Goal: Information Seeking & Learning: Learn about a topic

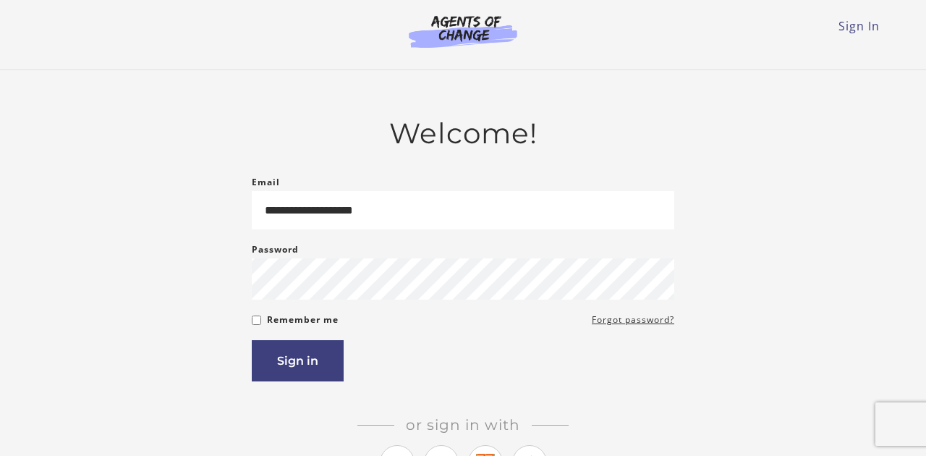
type input "**********"
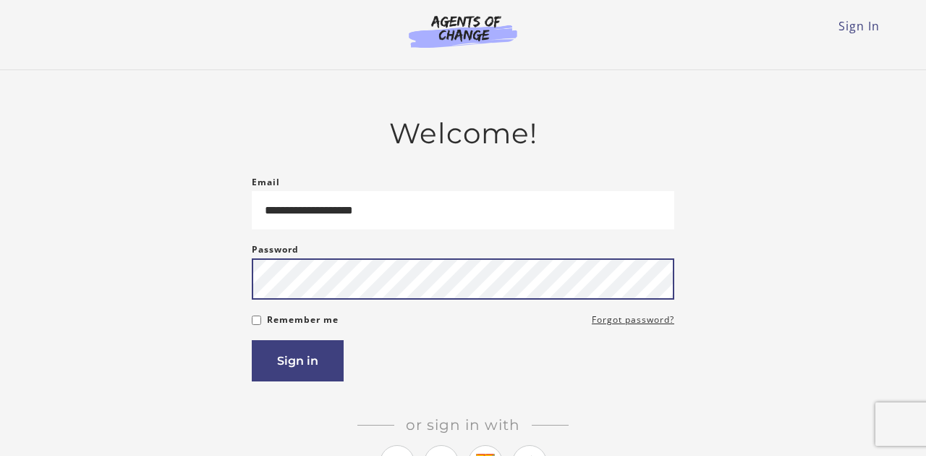
click at [252, 340] on button "Sign in" at bounding box center [298, 360] width 92 height 41
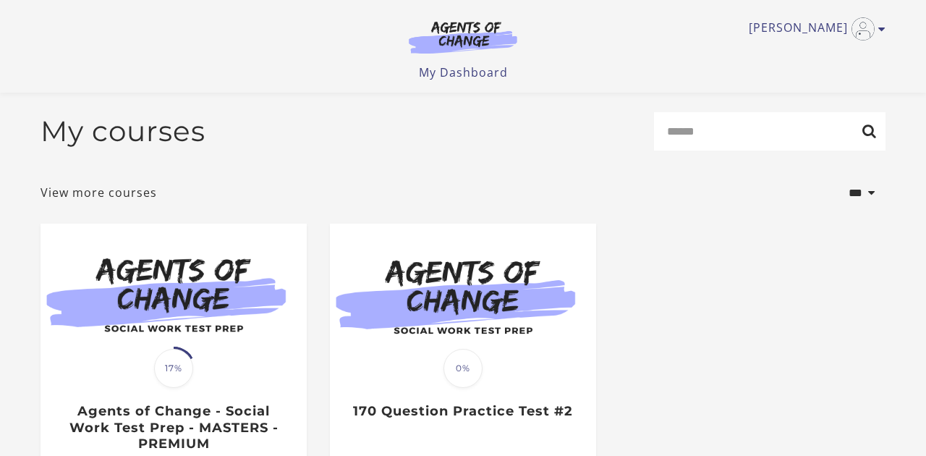
scroll to position [168, 0]
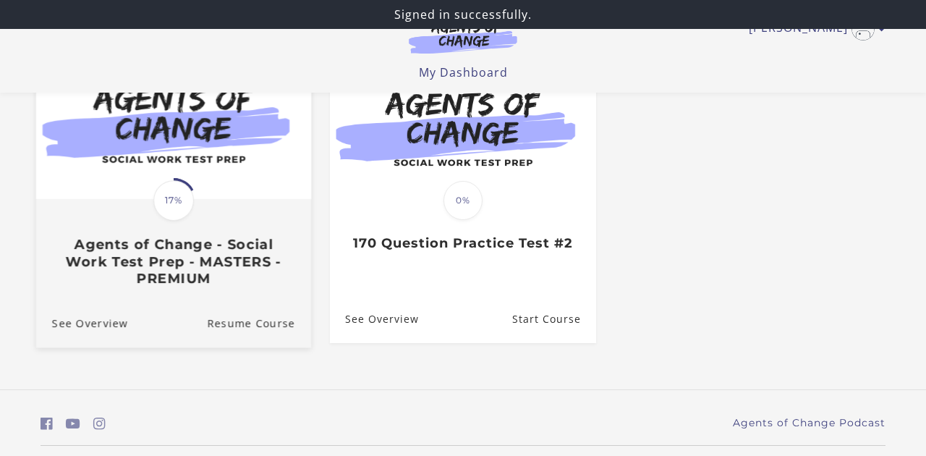
click at [272, 169] on img at bounding box center [173, 125] width 275 height 148
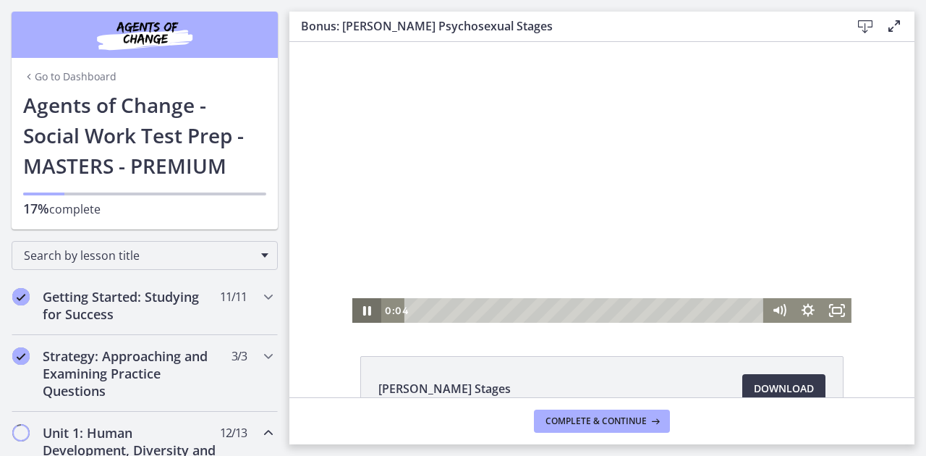
click at [372, 310] on icon "Pause" at bounding box center [366, 310] width 29 height 25
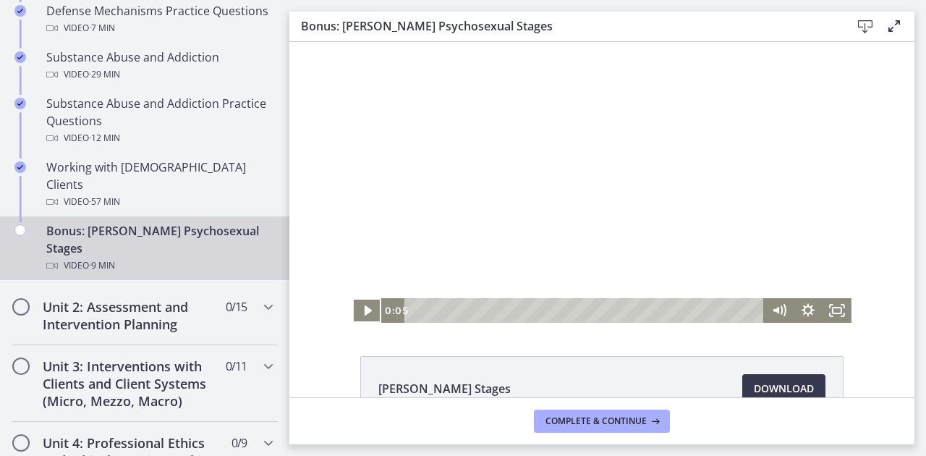
scroll to position [957, 0]
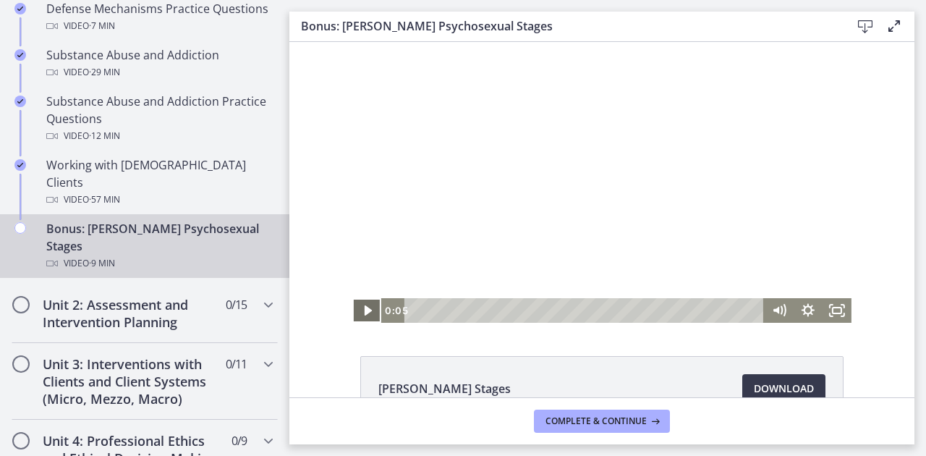
click at [367, 316] on icon "Play Video" at bounding box center [368, 310] width 29 height 25
click at [839, 316] on icon "Fullscreen" at bounding box center [836, 310] width 29 height 25
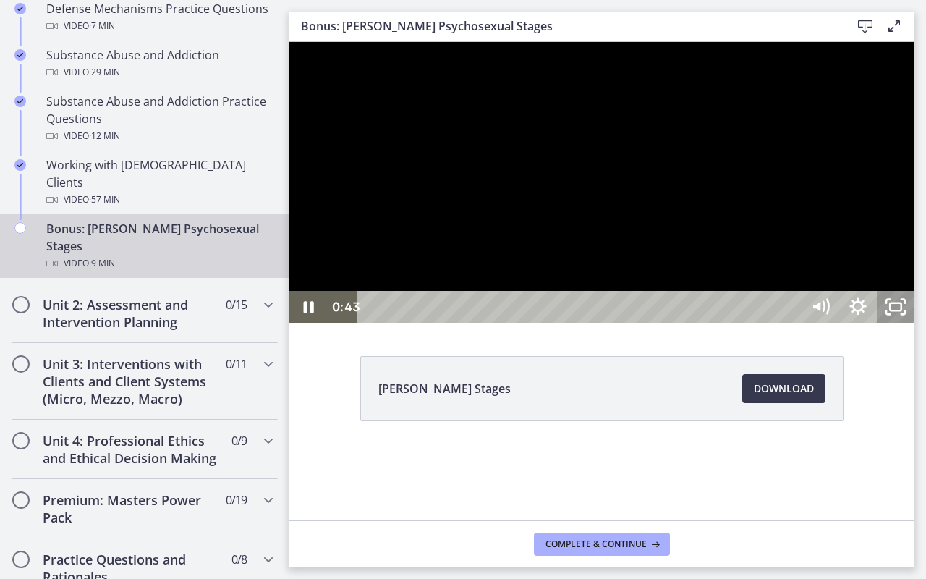
click at [914, 323] on icon "Unfullscreen" at bounding box center [896, 307] width 38 height 32
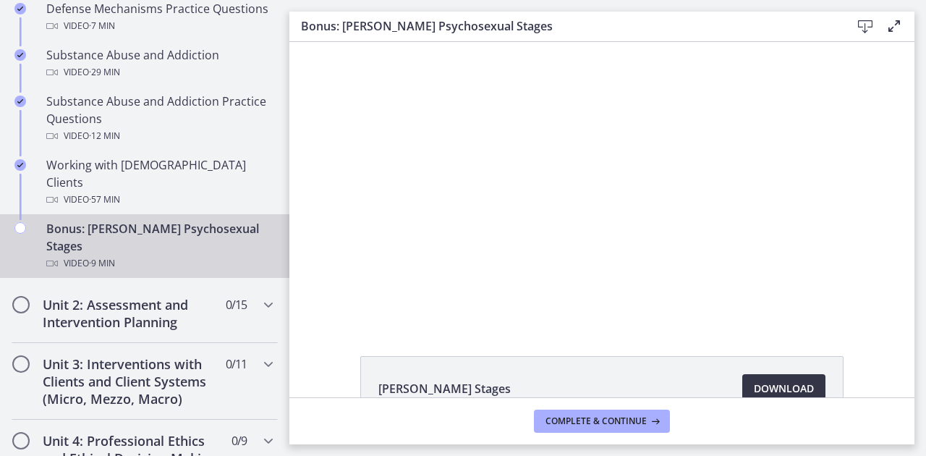
click at [774, 390] on span "Download Opens in a new window" at bounding box center [784, 388] width 60 height 17
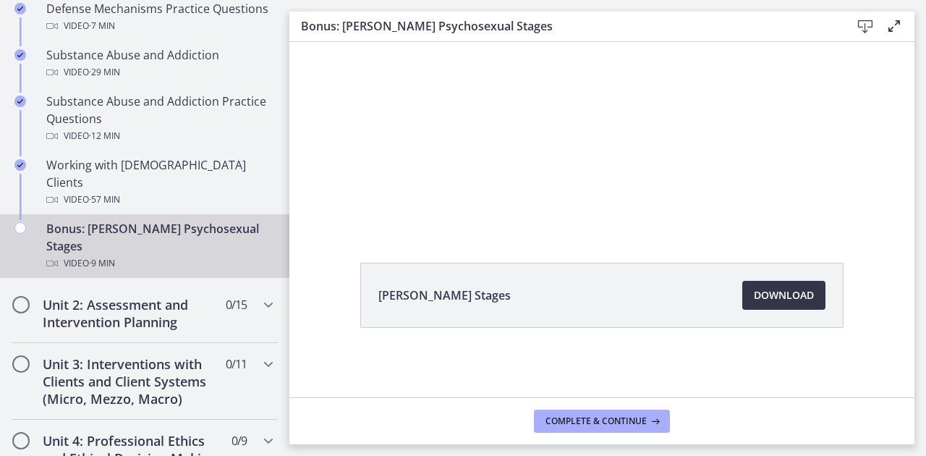
click at [780, 284] on link "Download Opens in a new window" at bounding box center [783, 295] width 83 height 29
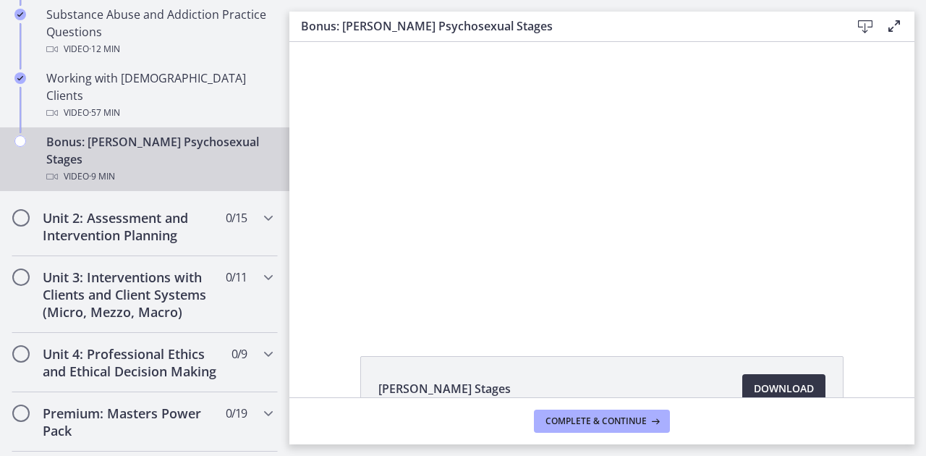
scroll to position [1025, 0]
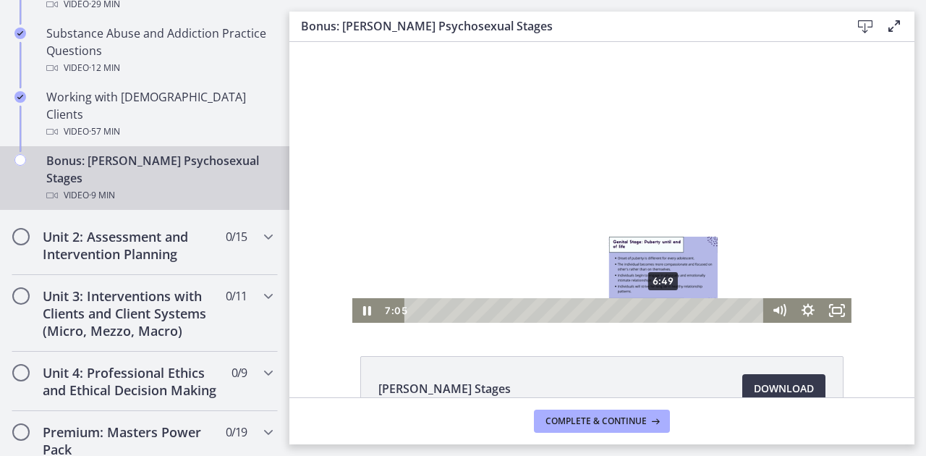
click at [664, 312] on div "6:49" at bounding box center [585, 310] width 342 height 25
click at [664, 312] on div "Playbar" at bounding box center [664, 310] width 8 height 8
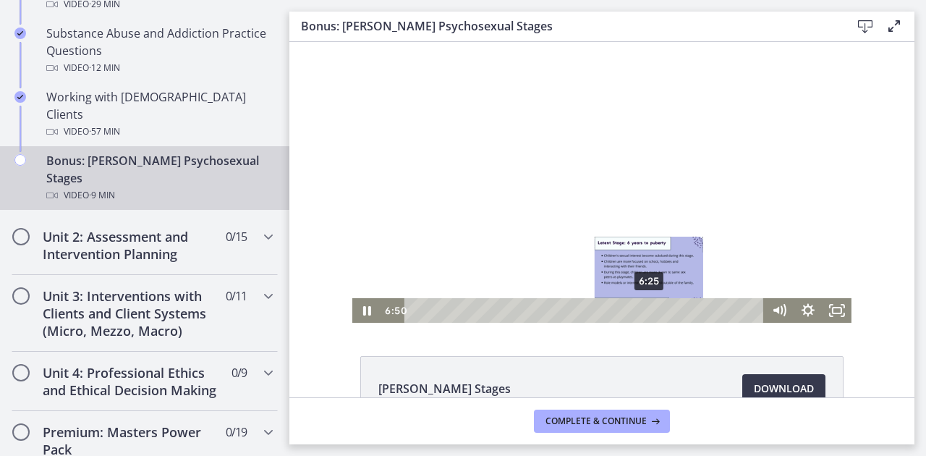
click at [649, 312] on div "6:25" at bounding box center [585, 310] width 342 height 25
click at [649, 311] on div "6:25" at bounding box center [585, 310] width 342 height 25
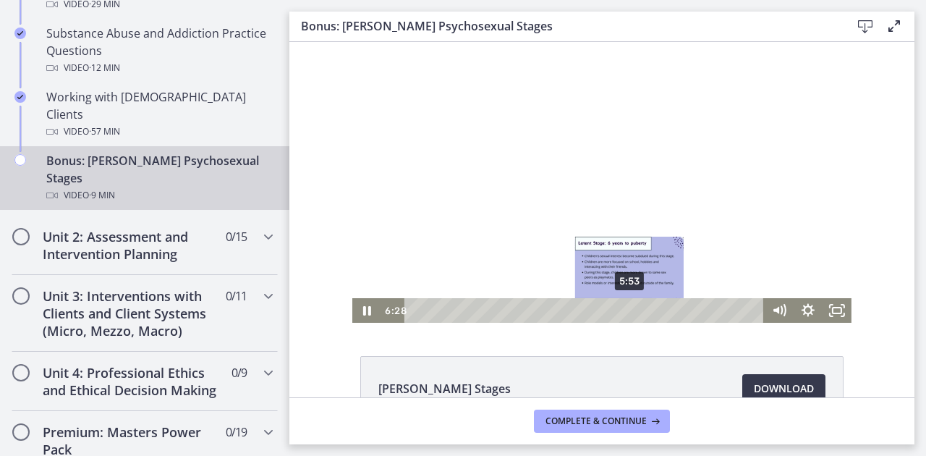
click at [630, 313] on div "5:53" at bounding box center [585, 310] width 342 height 25
click at [617, 313] on div "5:32" at bounding box center [585, 310] width 342 height 25
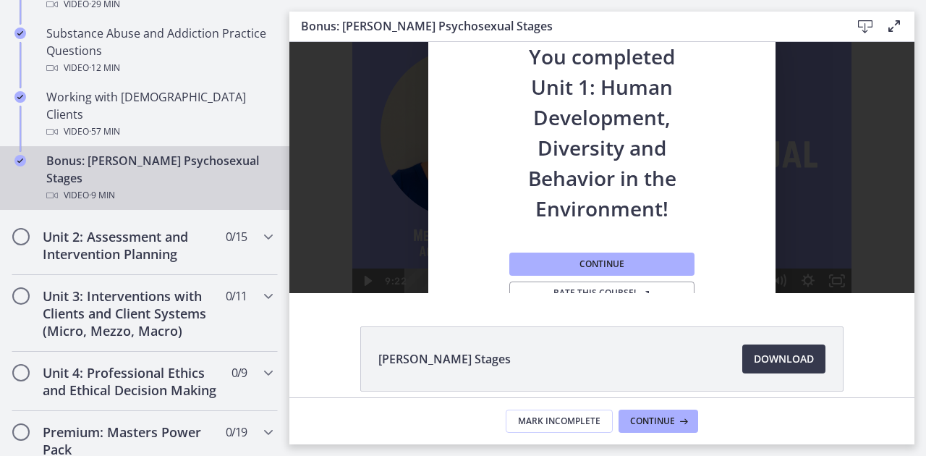
scroll to position [25, 0]
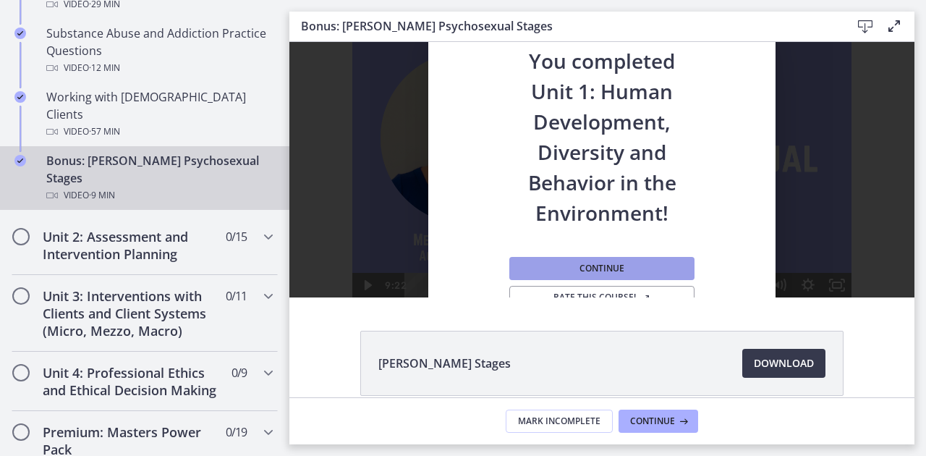
click at [613, 264] on span "Continue" at bounding box center [601, 269] width 45 height 12
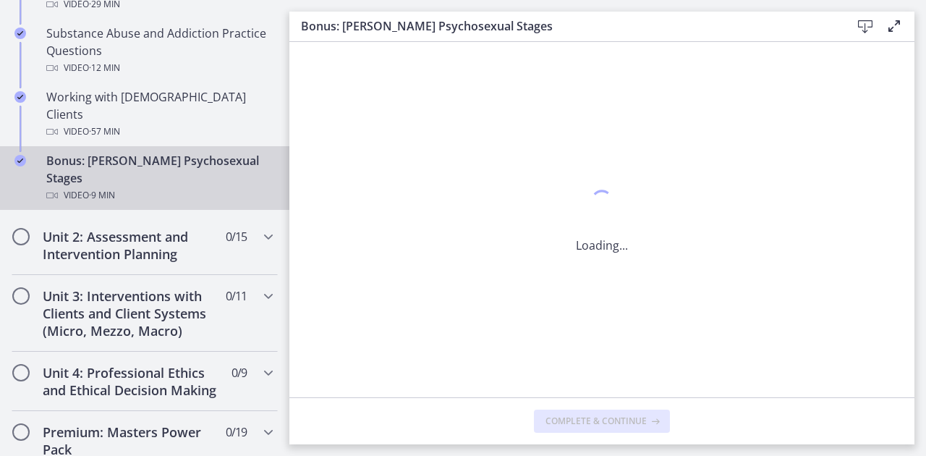
scroll to position [0, 0]
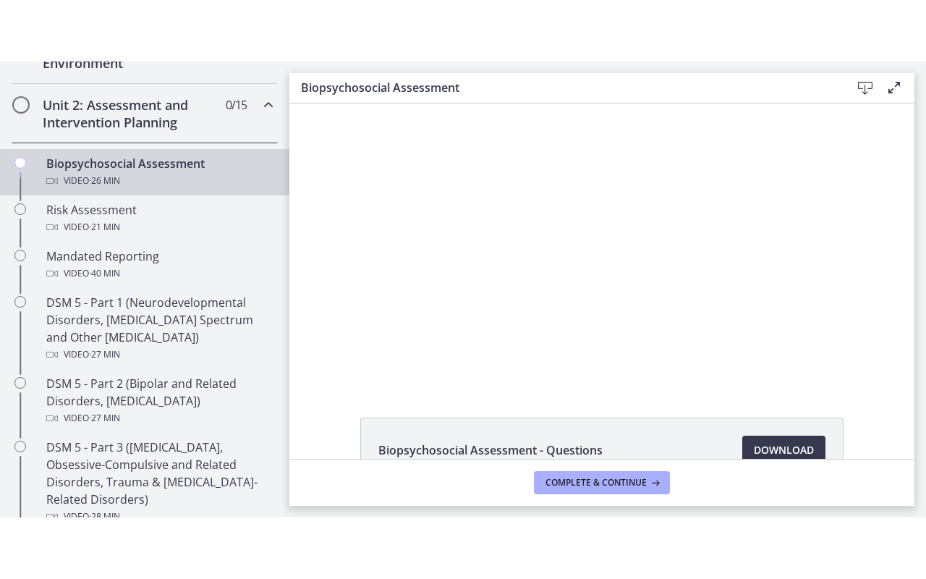
scroll to position [480, 0]
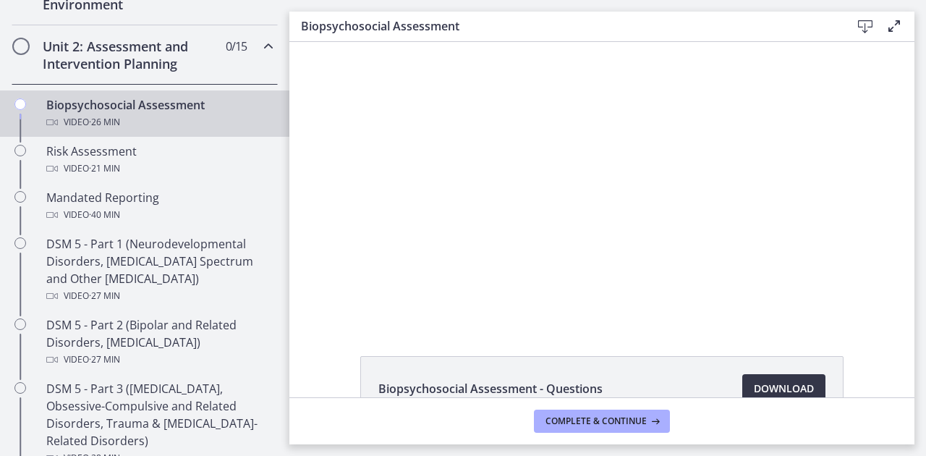
click at [767, 380] on span "Download Opens in a new window" at bounding box center [784, 388] width 60 height 17
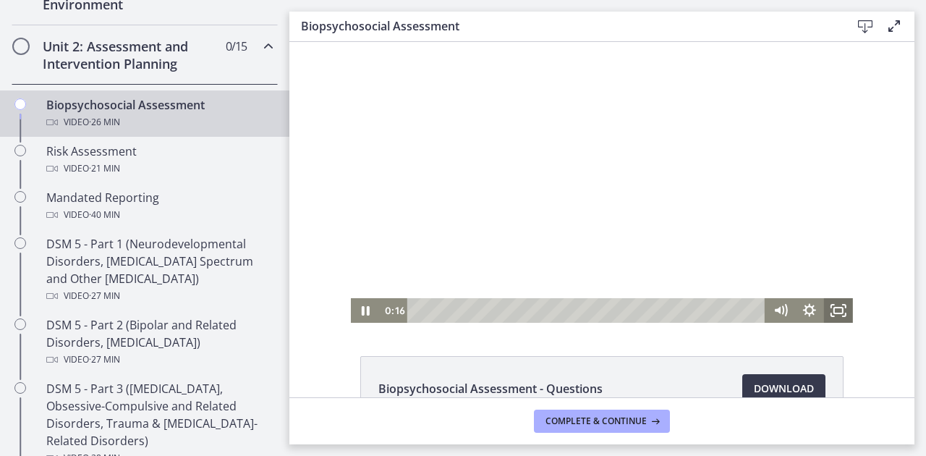
click at [844, 312] on icon "Fullscreen" at bounding box center [838, 310] width 29 height 25
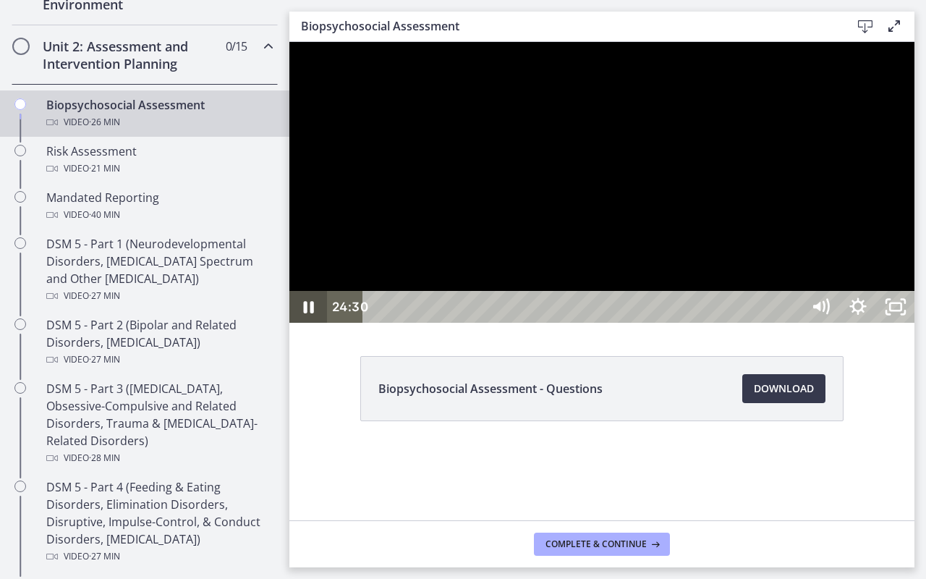
click at [311, 313] on icon "Pause" at bounding box center [309, 307] width 10 height 12
click at [316, 323] on icon "Play Video" at bounding box center [310, 307] width 38 height 32
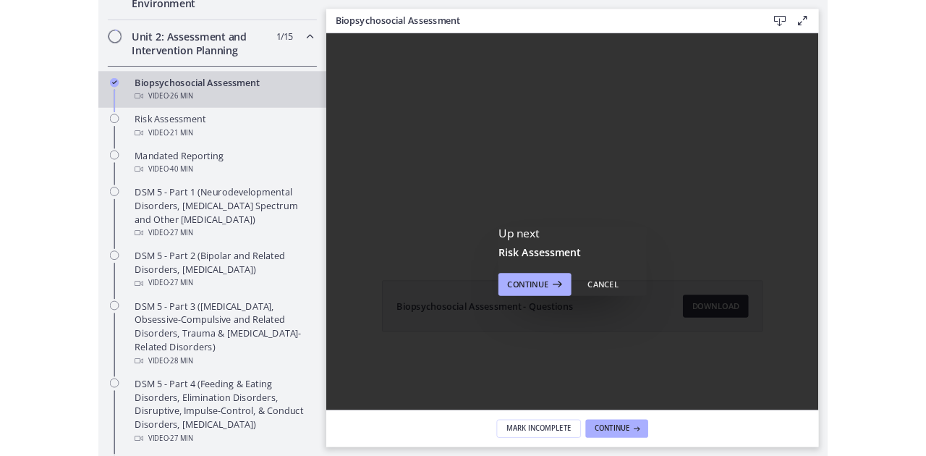
scroll to position [0, 0]
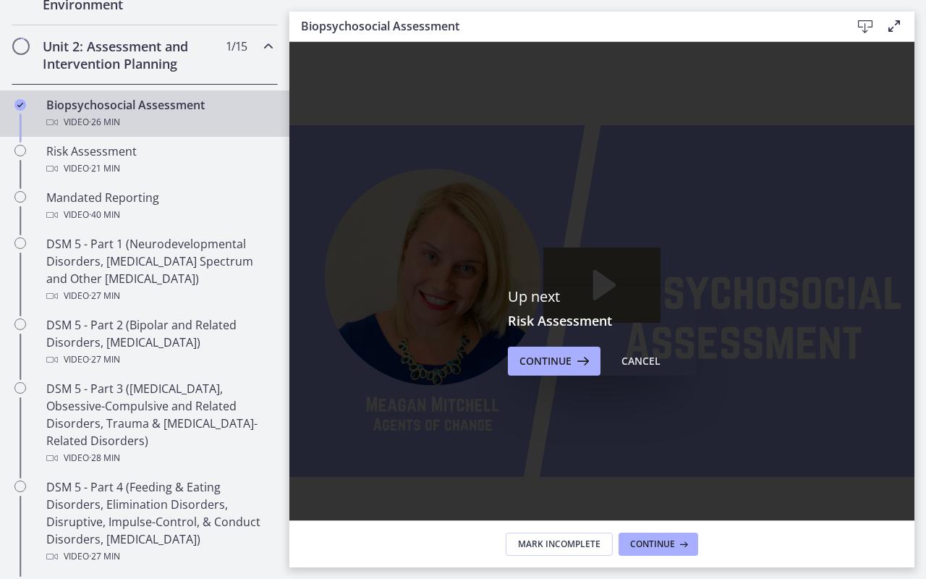
click at [914, 455] on icon "Fullscreen" at bounding box center [896, 544] width 38 height 32
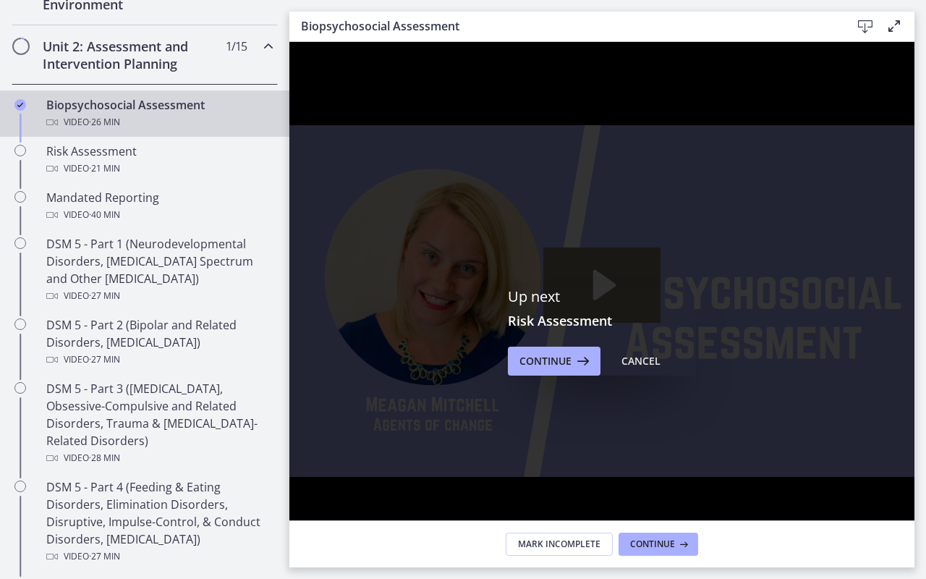
click at [914, 455] on icon "Unfullscreen" at bounding box center [896, 544] width 38 height 32
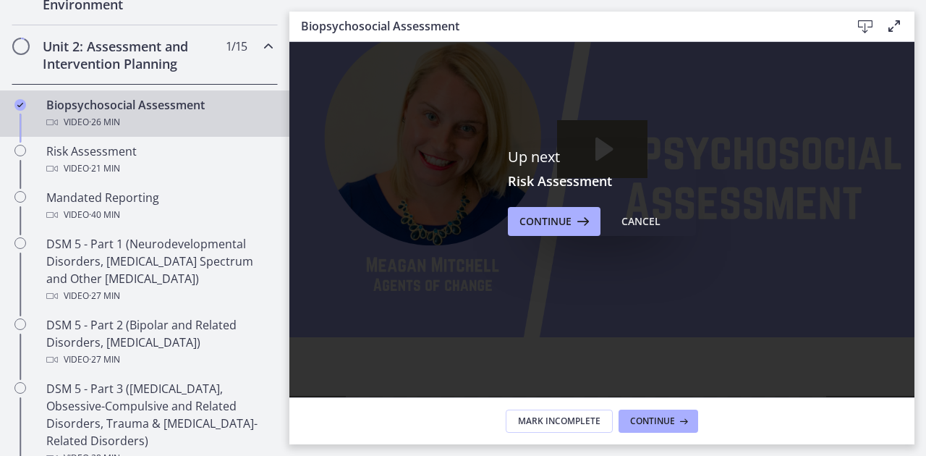
scroll to position [141, 0]
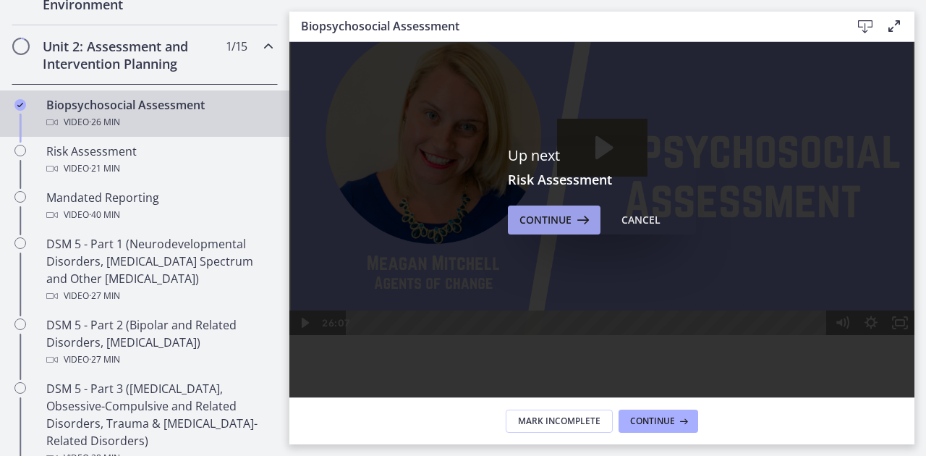
click at [561, 228] on span "Continue" at bounding box center [545, 219] width 52 height 17
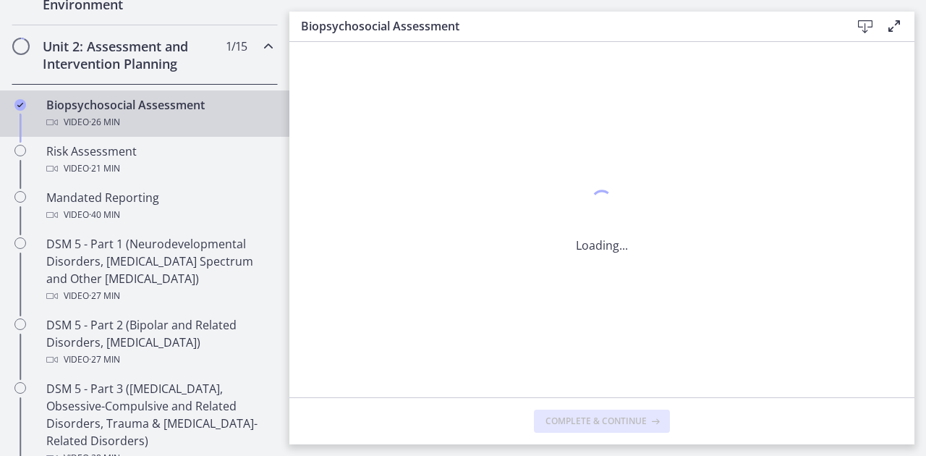
scroll to position [0, 0]
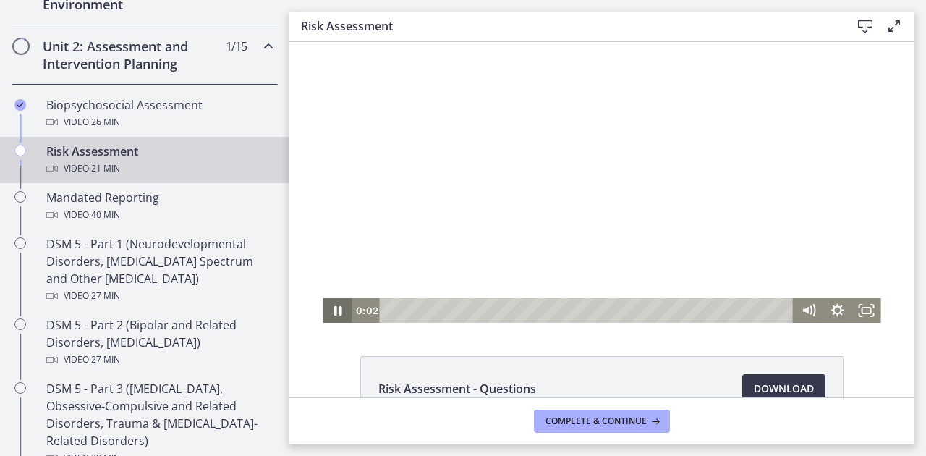
click at [331, 311] on icon "Pause" at bounding box center [337, 310] width 29 height 25
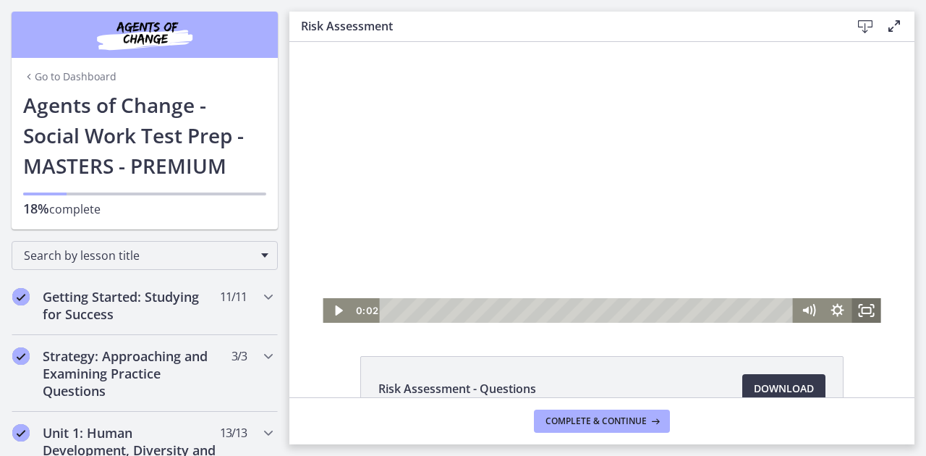
click at [864, 315] on icon "Fullscreen" at bounding box center [866, 310] width 29 height 25
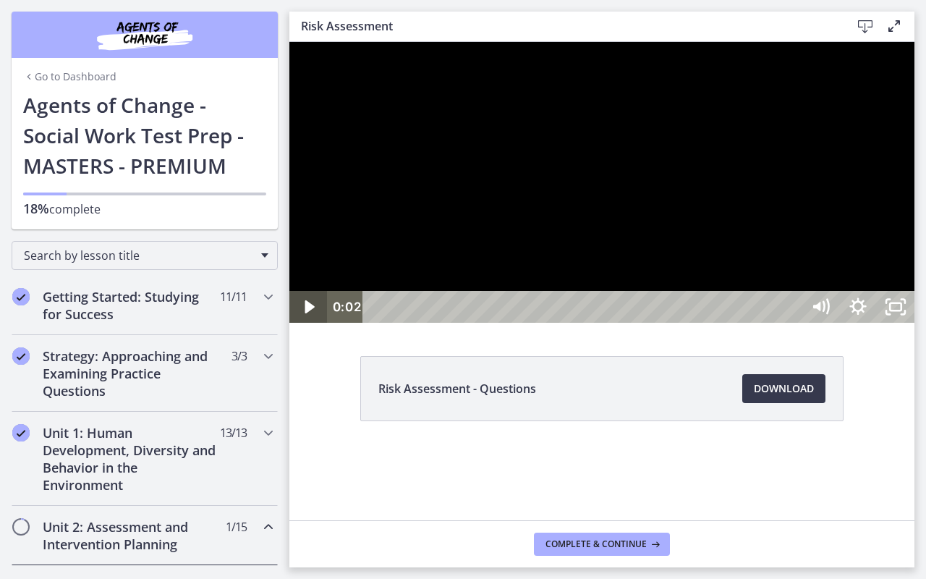
click at [307, 323] on icon "Play Video" at bounding box center [310, 307] width 38 height 32
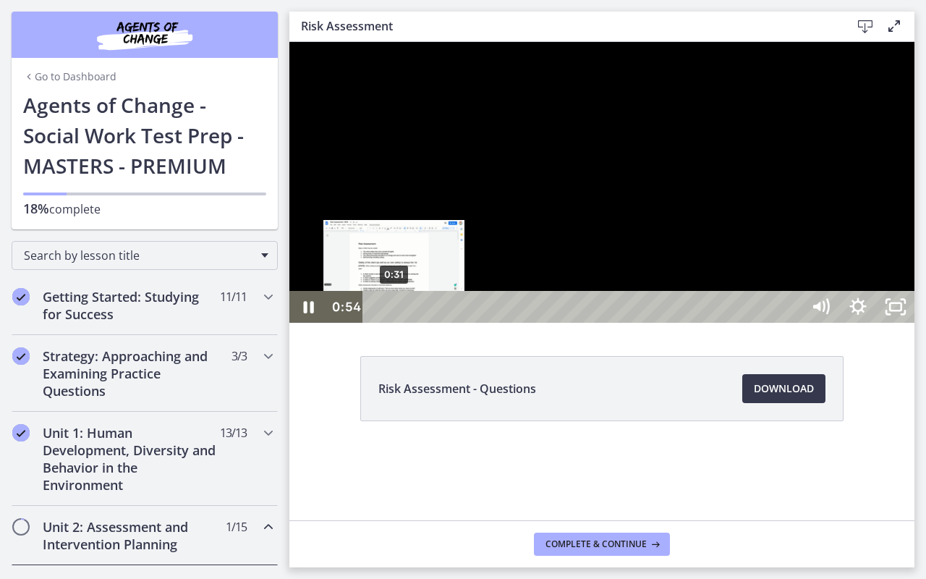
click at [395, 323] on div "0:31" at bounding box center [584, 307] width 416 height 32
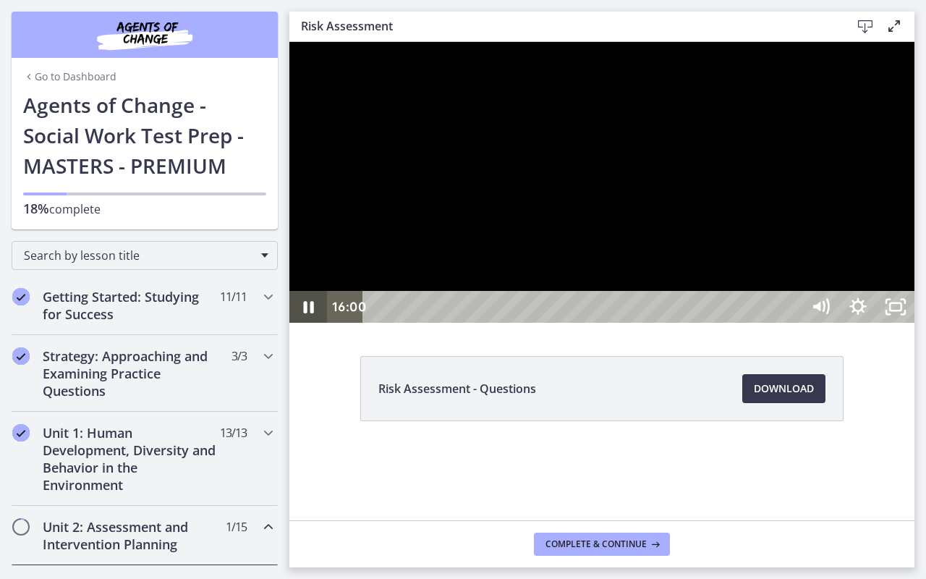
click at [313, 323] on icon "Pause" at bounding box center [308, 307] width 38 height 32
click at [315, 323] on icon "Play Video" at bounding box center [310, 307] width 38 height 32
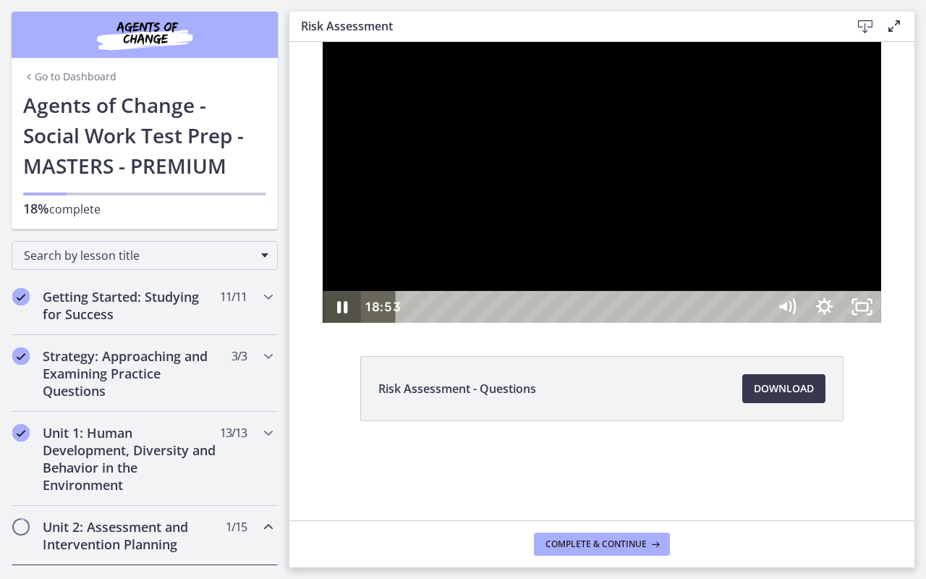
click at [323, 323] on icon "Pause" at bounding box center [342, 307] width 38 height 32
click at [324, 323] on icon "Play Video" at bounding box center [343, 307] width 38 height 32
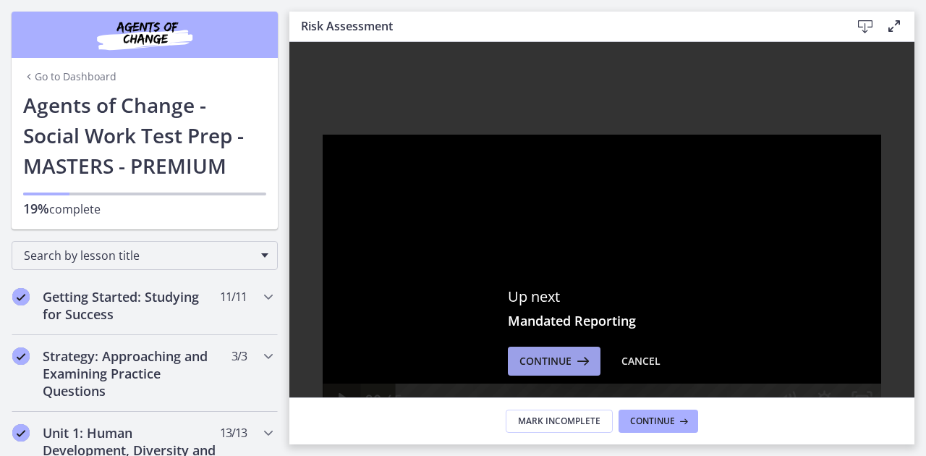
click at [541, 364] on span "Continue" at bounding box center [545, 360] width 52 height 17
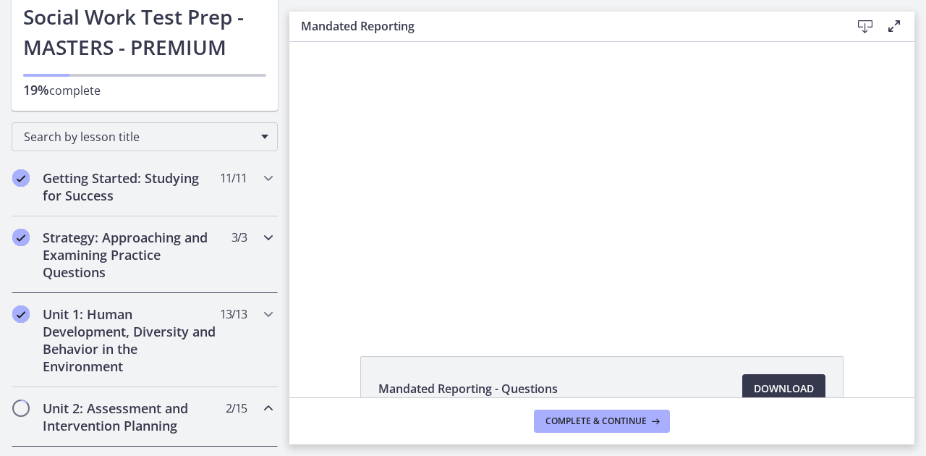
scroll to position [154, 0]
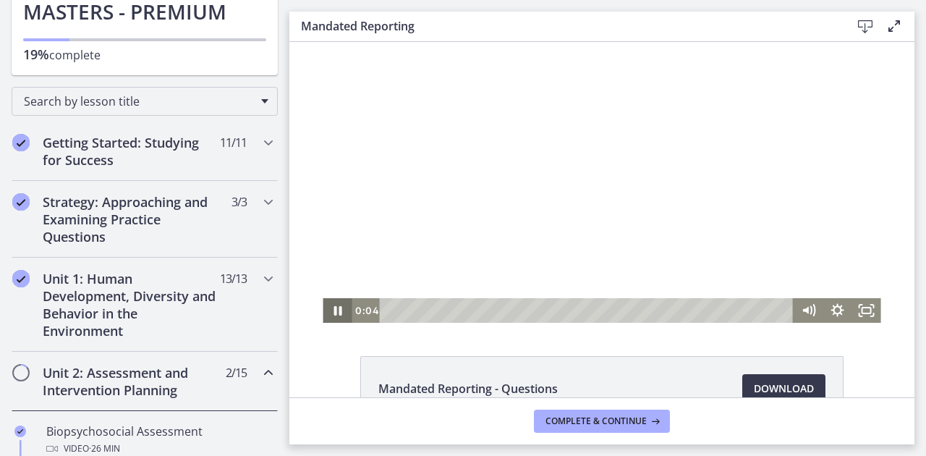
click at [338, 313] on icon "Pause" at bounding box center [337, 310] width 29 height 25
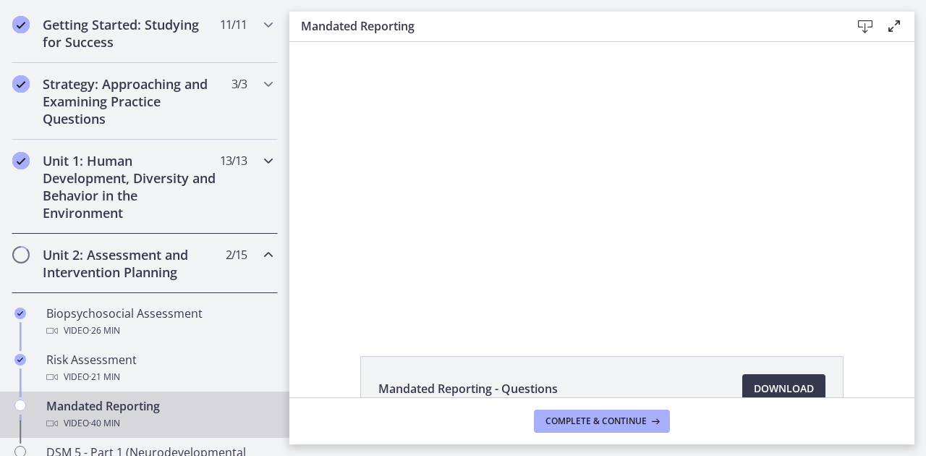
scroll to position [294, 0]
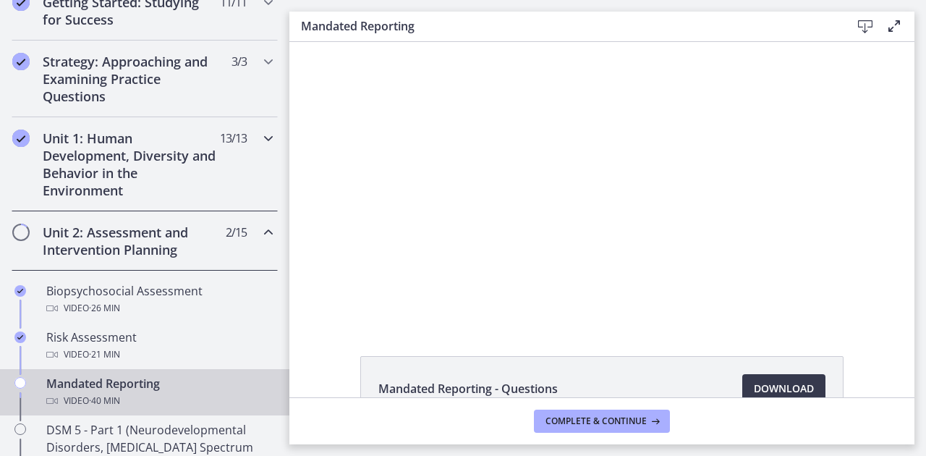
click at [17, 167] on div "Unit 1: Human Development, Diversity and Behavior in the Environment 13 / 13 Co…" at bounding box center [145, 164] width 266 height 94
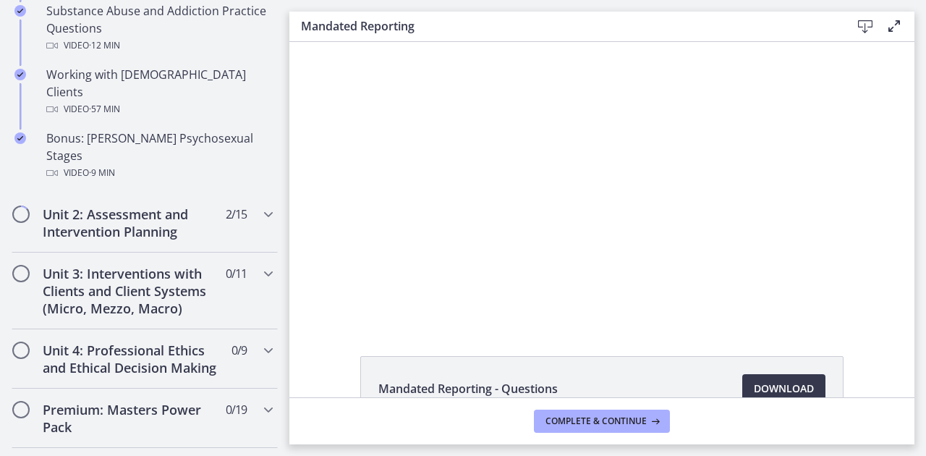
scroll to position [1055, 0]
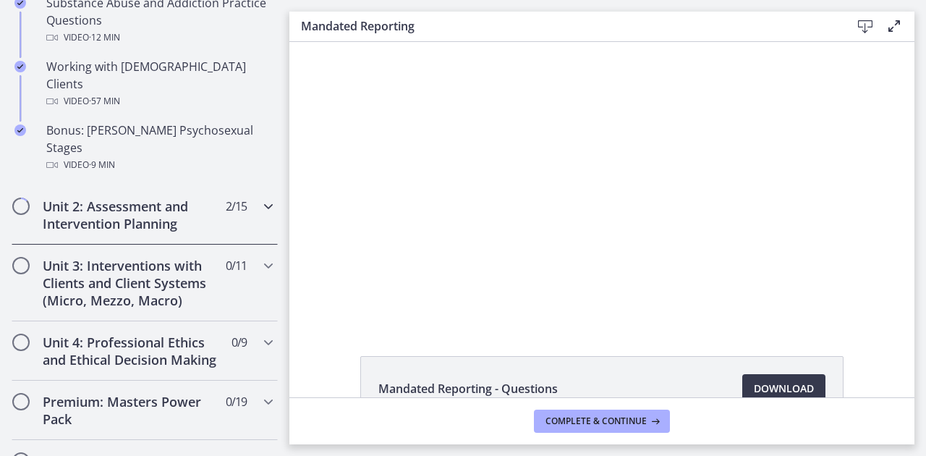
click at [28, 187] on div "Unit 2: Assessment and Intervention Planning 2 / 15 Completed" at bounding box center [145, 214] width 266 height 59
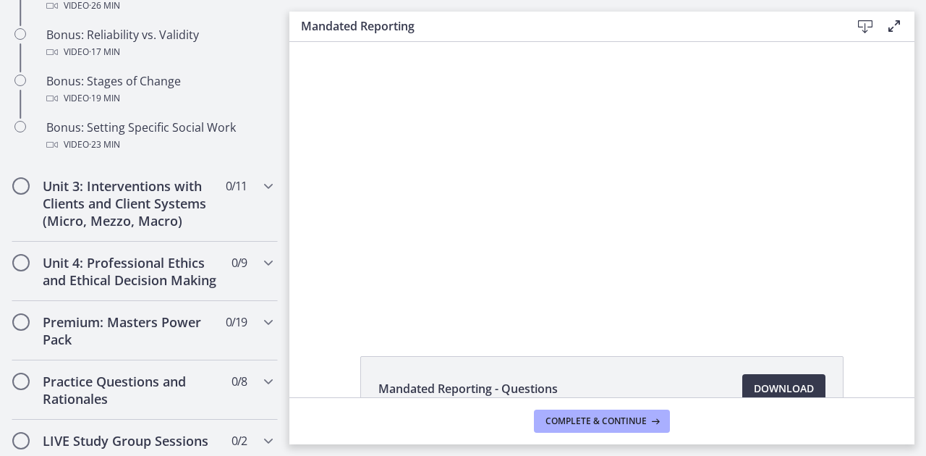
scroll to position [1283, 0]
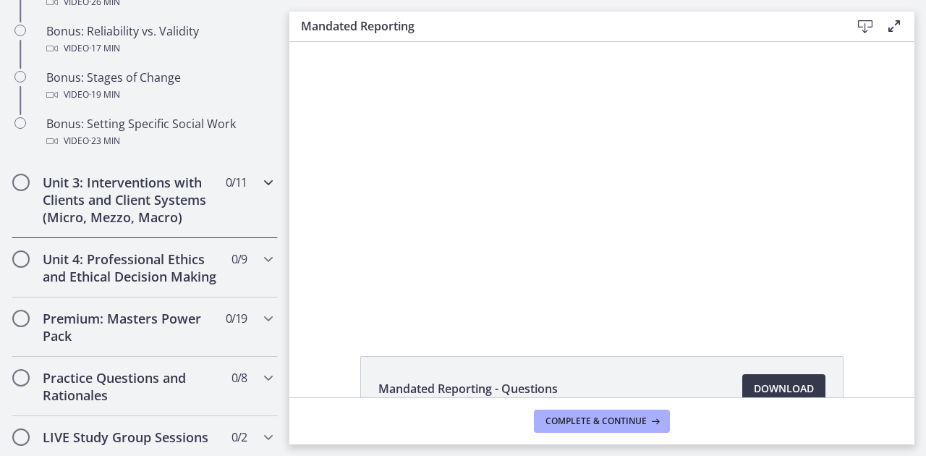
click at [17, 208] on div "Unit 3: Interventions with Clients and Client Systems (Micro, Mezzo, Macro) 0 /…" at bounding box center [145, 199] width 266 height 77
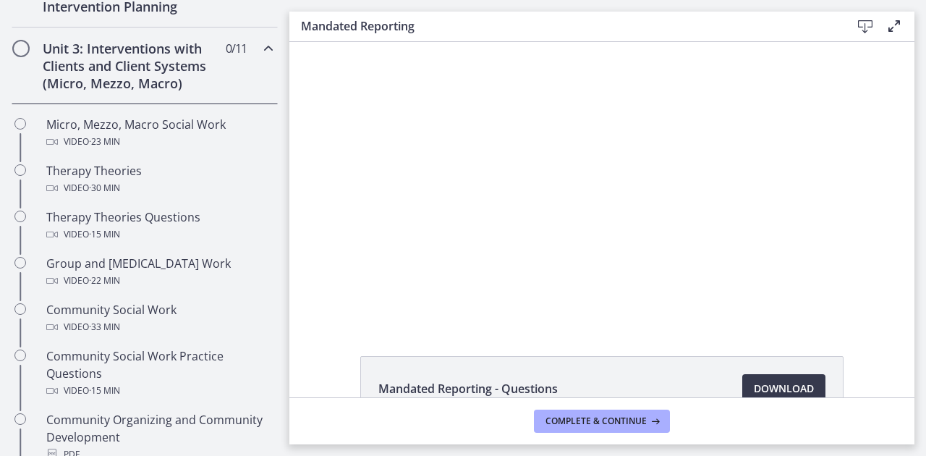
scroll to position [534, 0]
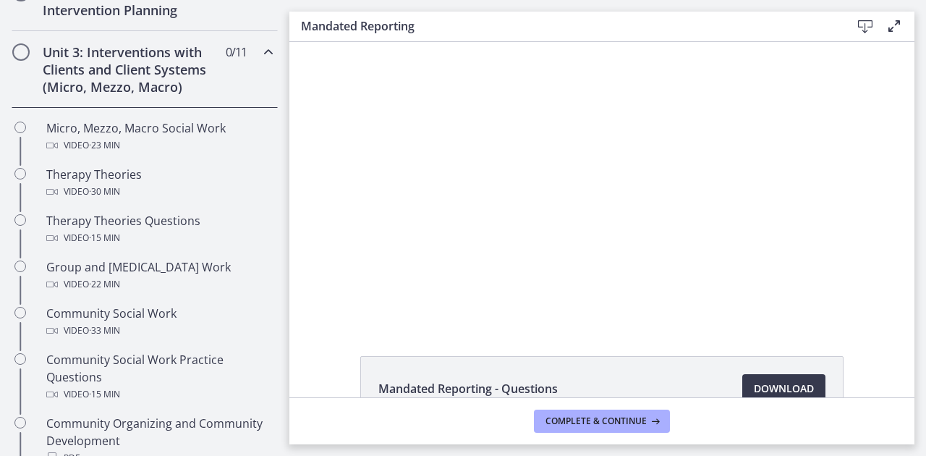
click at [29, 92] on div "Unit 3: Interventions with Clients and Client Systems (Micro, Mezzo, Macro) 0 /…" at bounding box center [145, 69] width 266 height 77
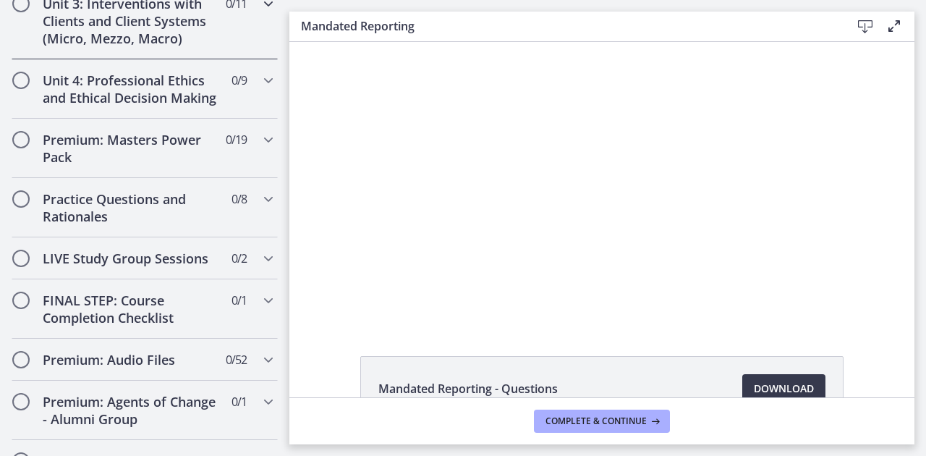
scroll to position [631, 0]
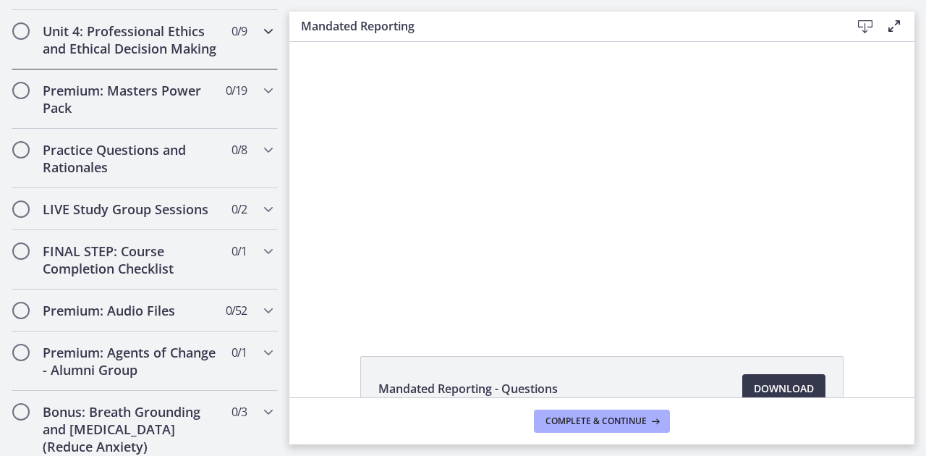
click at [31, 61] on div "Unit 4: Professional Ethics and Ethical Decision Making 0 / 9 Completed" at bounding box center [145, 39] width 266 height 59
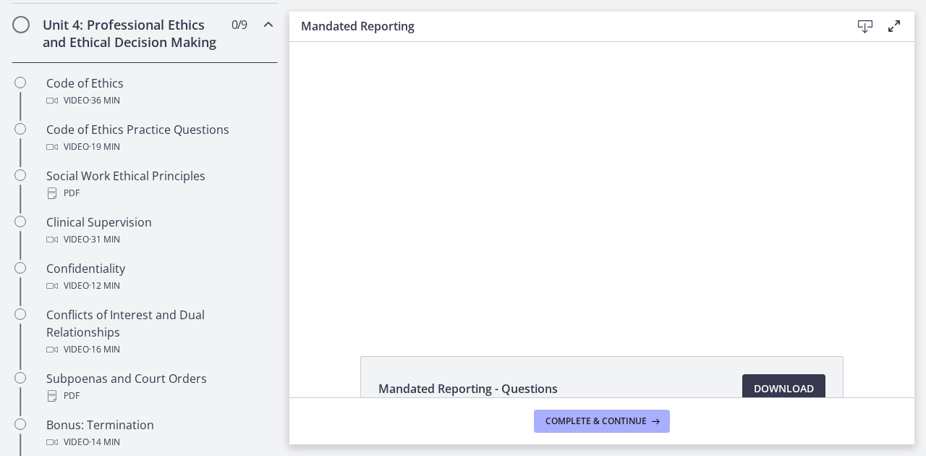
scroll to position [635, 0]
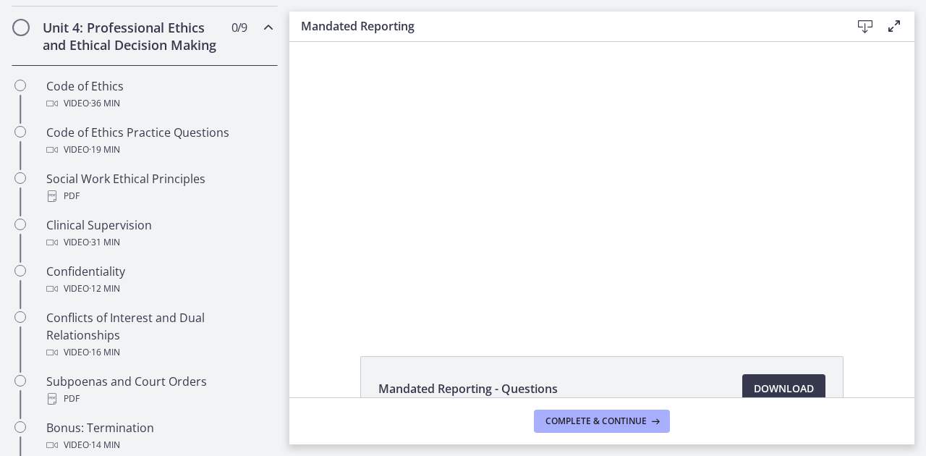
click at [31, 61] on div "Unit 4: Professional Ethics and Ethical Decision Making 0 / 9 Completed" at bounding box center [145, 36] width 266 height 59
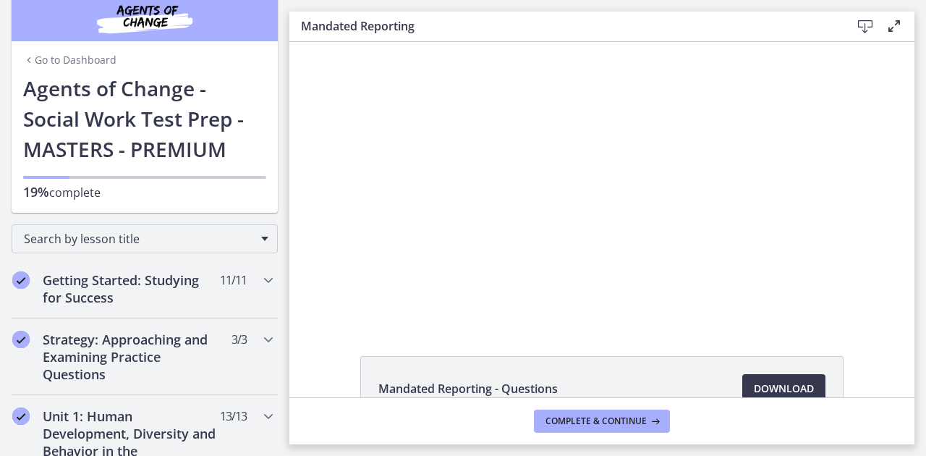
scroll to position [0, 0]
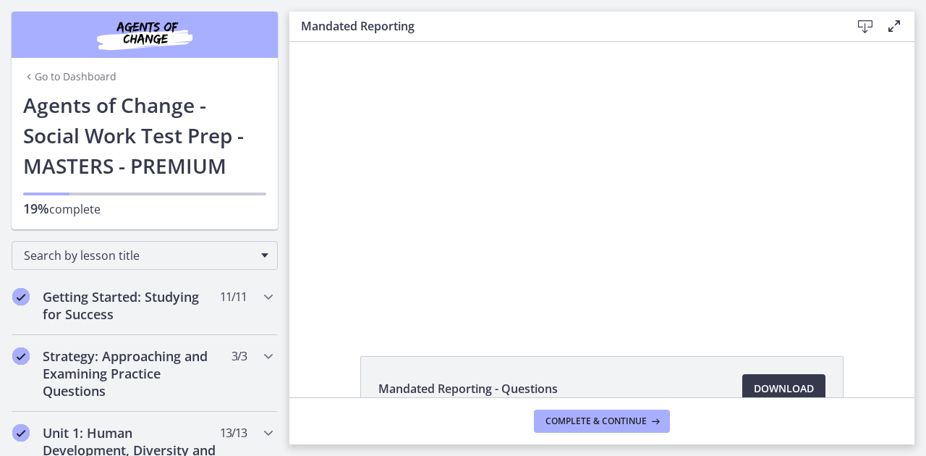
click at [74, 78] on link "Go to Dashboard" at bounding box center [69, 76] width 93 height 14
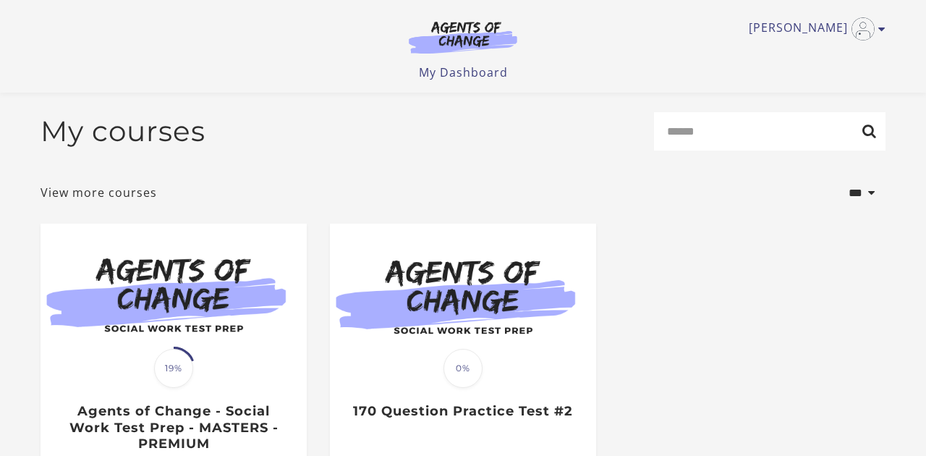
scroll to position [152, 0]
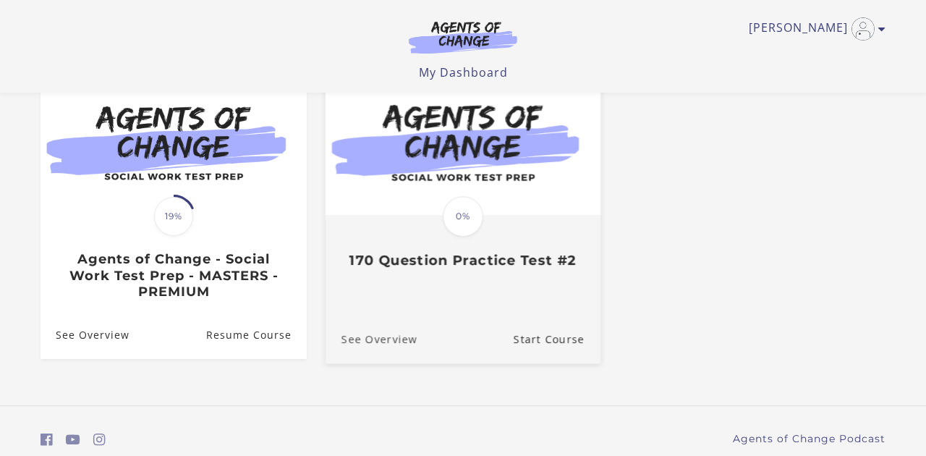
click at [404, 346] on link "See Overview" at bounding box center [371, 339] width 92 height 48
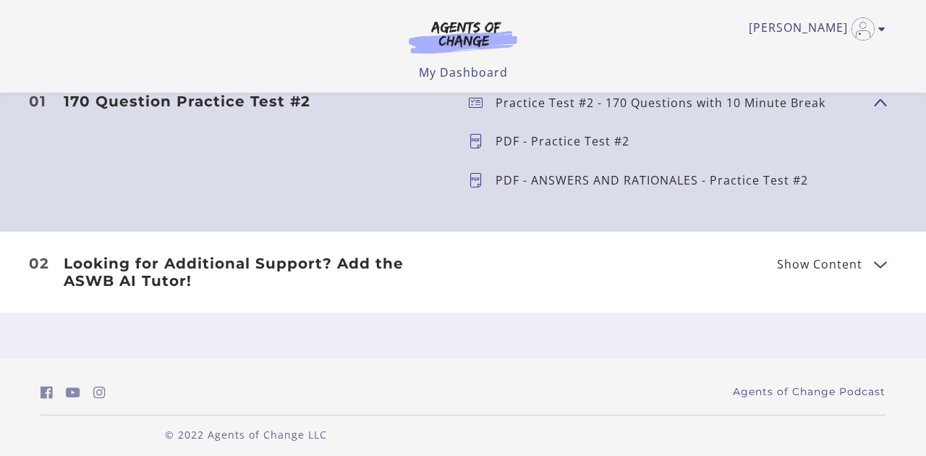
scroll to position [482, 0]
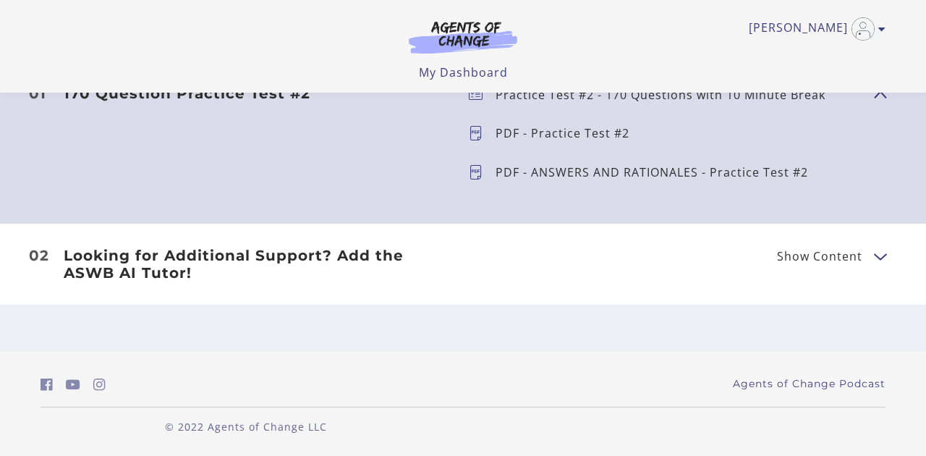
click at [473, 132] on icon at bounding box center [482, 133] width 27 height 14
click at [505, 135] on p "PDF - Practice Test #2" at bounding box center [567, 133] width 145 height 12
click at [884, 98] on button "Show Content" at bounding box center [880, 94] width 12 height 18
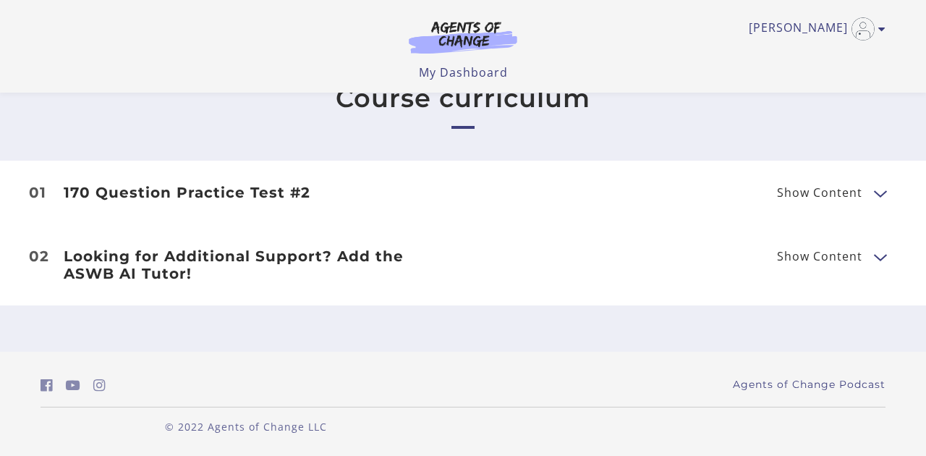
scroll to position [383, 0]
click at [868, 200] on span "Show Content" at bounding box center [825, 193] width 97 height 18
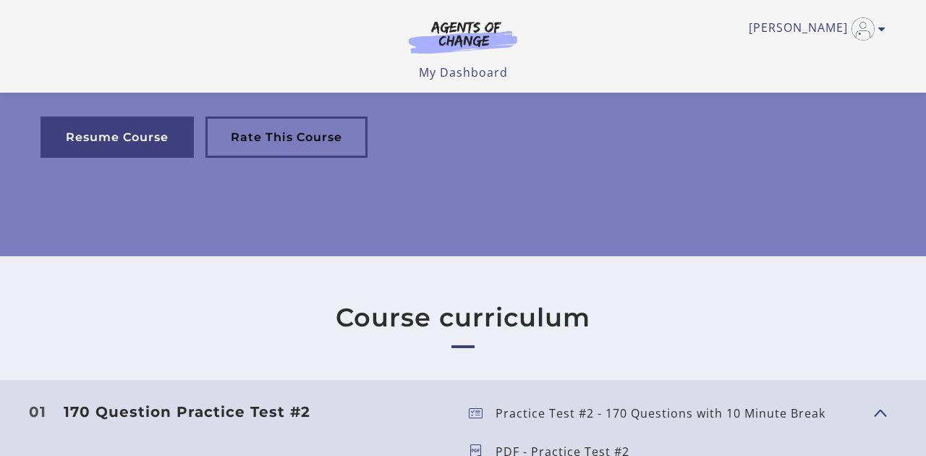
scroll to position [0, 0]
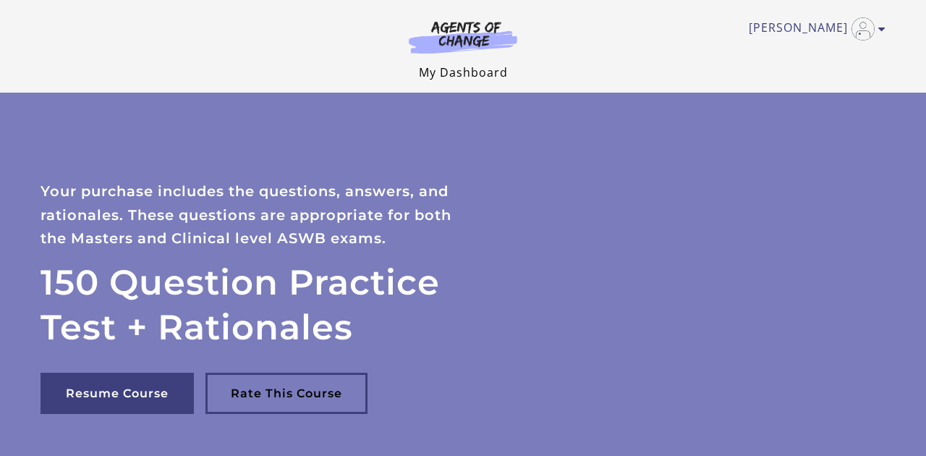
click at [483, 64] on link "My Dashboard" at bounding box center [463, 72] width 89 height 16
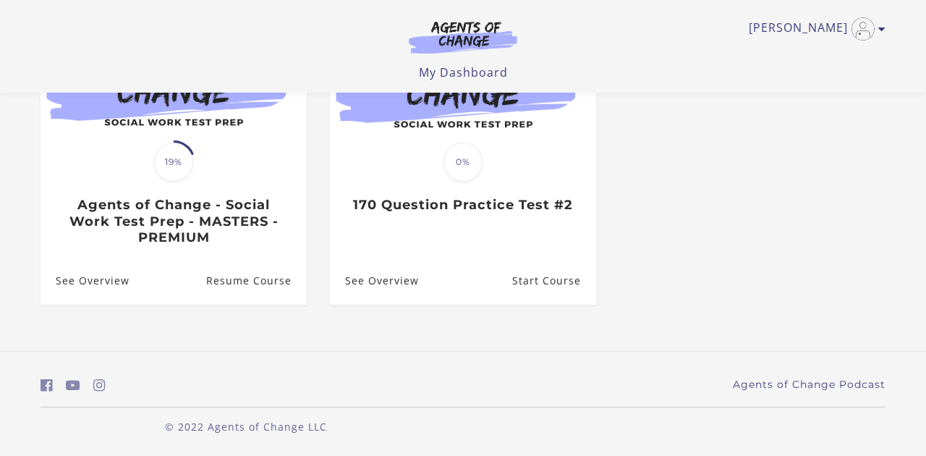
scroll to position [210, 0]
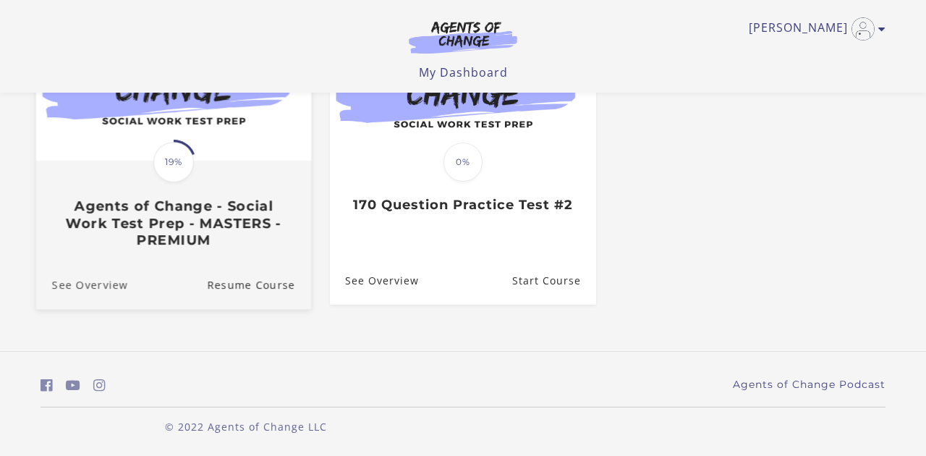
click at [108, 288] on link "See Overview" at bounding box center [82, 284] width 92 height 48
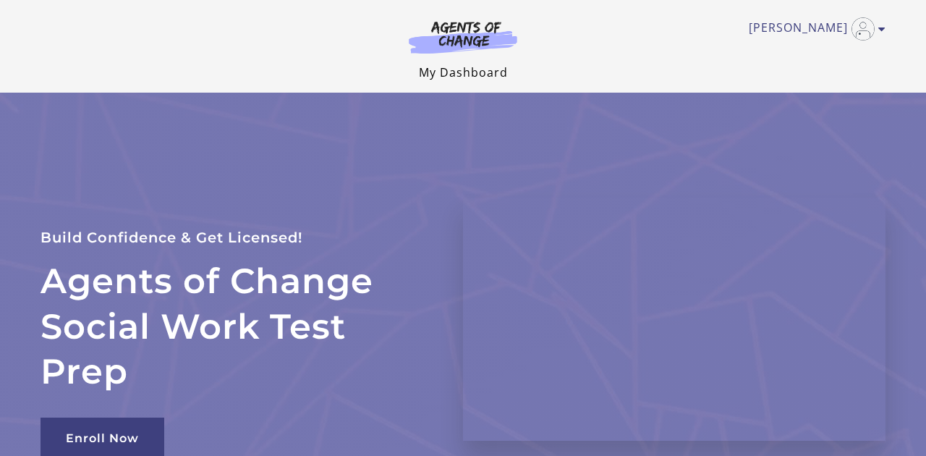
click at [481, 64] on link "My Dashboard" at bounding box center [463, 72] width 89 height 16
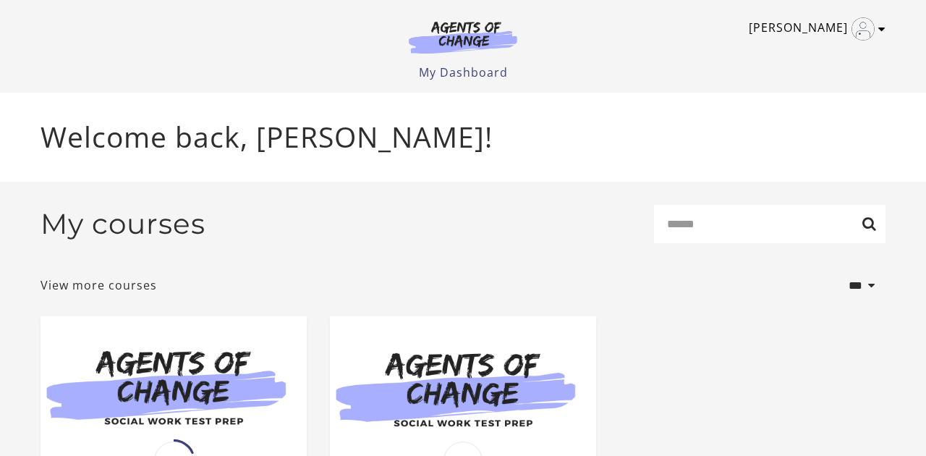
click at [882, 27] on icon "Toggle menu" at bounding box center [881, 29] width 7 height 12
click at [800, 103] on link "Sign Out" at bounding box center [825, 102] width 127 height 25
